Goal: Information Seeking & Learning: Check status

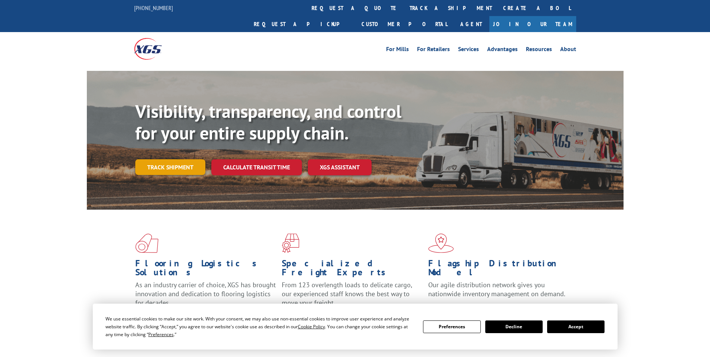
click at [176, 159] on link "Track shipment" at bounding box center [170, 167] width 70 height 16
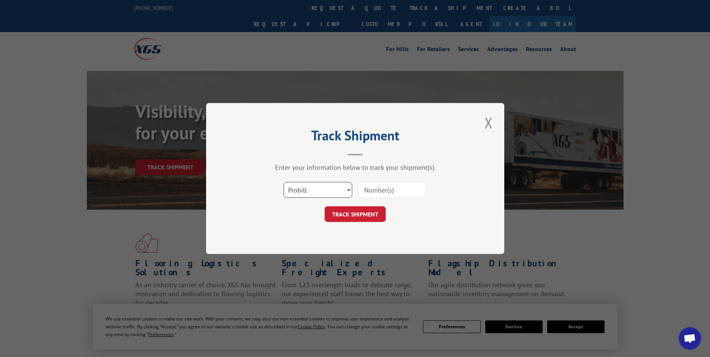
click at [294, 193] on select "Select category... Probill BOL PO" at bounding box center [318, 190] width 69 height 16
select select "bol"
click at [284, 182] on select "Select category... Probill BOL PO" at bounding box center [318, 190] width 69 height 16
click at [378, 194] on input at bounding box center [392, 190] width 69 height 16
paste input "3352755"
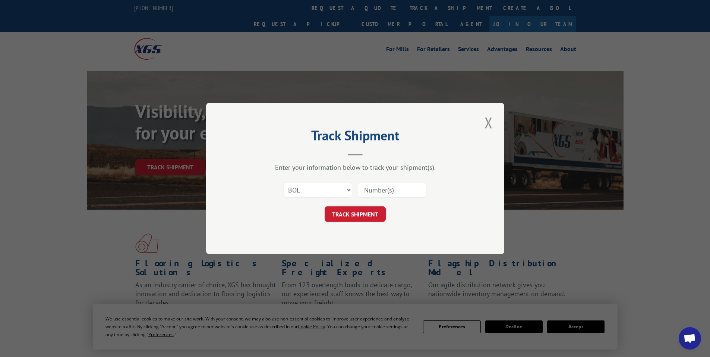
type input "3352755"
click button "TRACK SHIPMENT" at bounding box center [355, 214] width 61 height 16
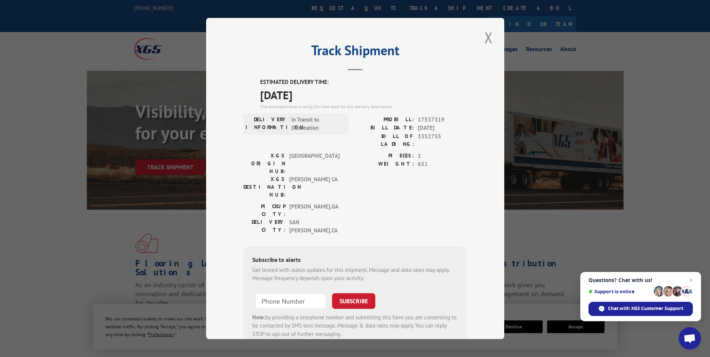
click at [328, 122] on span "In Transit to Destination" at bounding box center [316, 123] width 50 height 17
click at [482, 34] on button "Close modal" at bounding box center [488, 37] width 13 height 20
